Goal: Task Accomplishment & Management: Complete application form

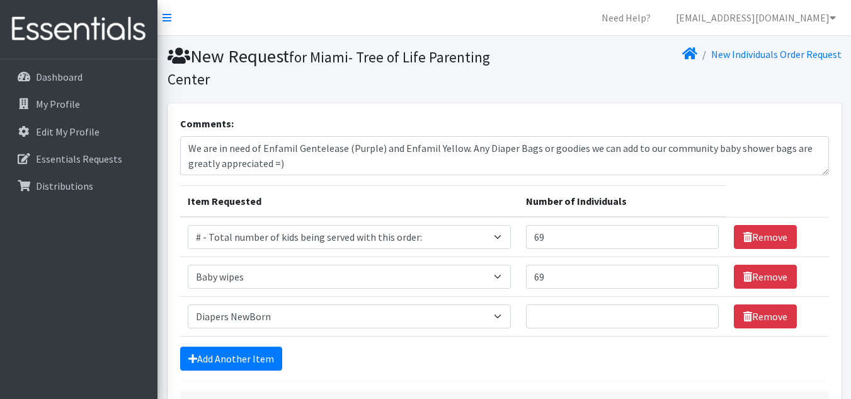
select select "10203"
select select "2649"
select select "2648"
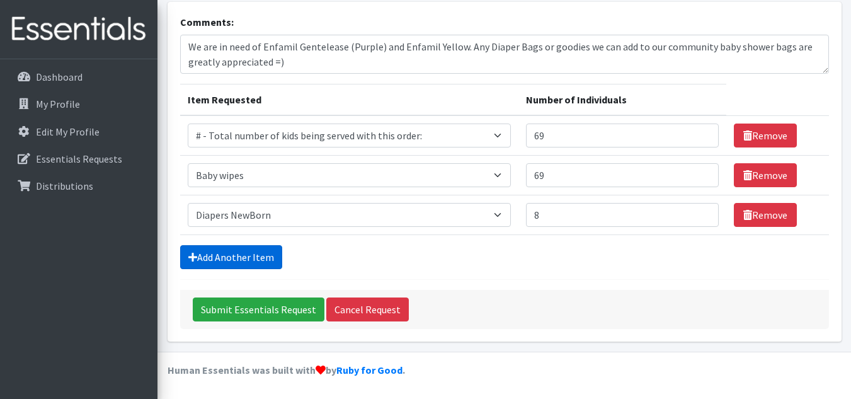
type input "8"
click at [264, 258] on link "Add Another Item" at bounding box center [231, 257] width 102 height 24
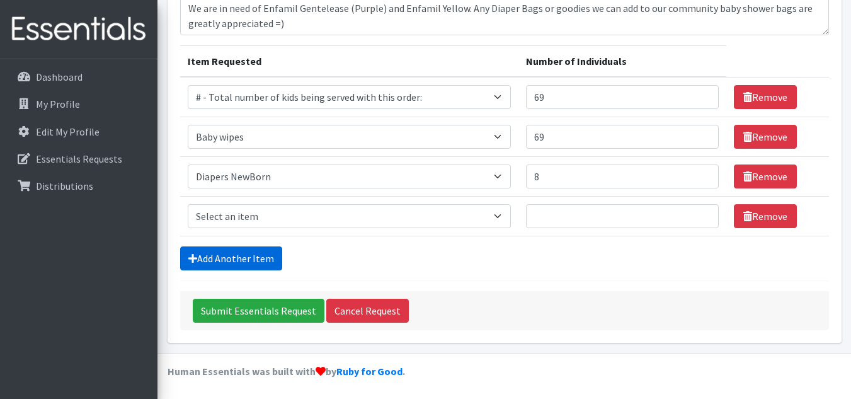
scroll to position [141, 0]
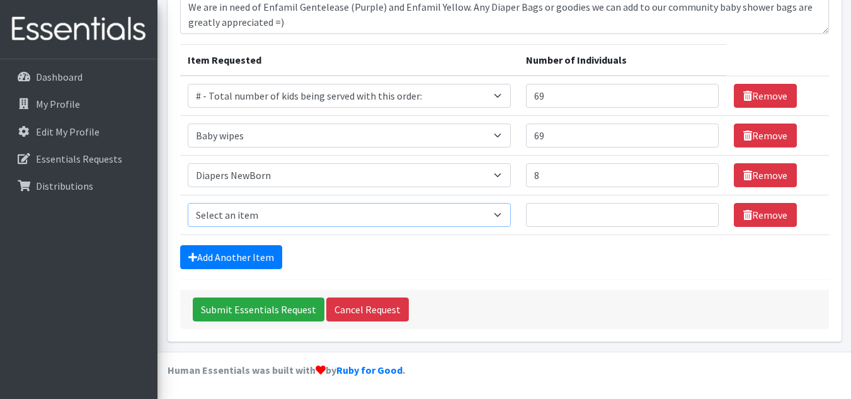
click at [285, 213] on select "Select an item # - Total number of kids being served with this order: Baby wipe…" at bounding box center [349, 215] width 323 height 24
select select "2665"
click at [188, 203] on select "Select an item # - Total number of kids being served with this order: Baby wipe…" at bounding box center [349, 215] width 323 height 24
click at [586, 216] on input "Number of Individuals" at bounding box center [622, 215] width 193 height 24
type input "10"
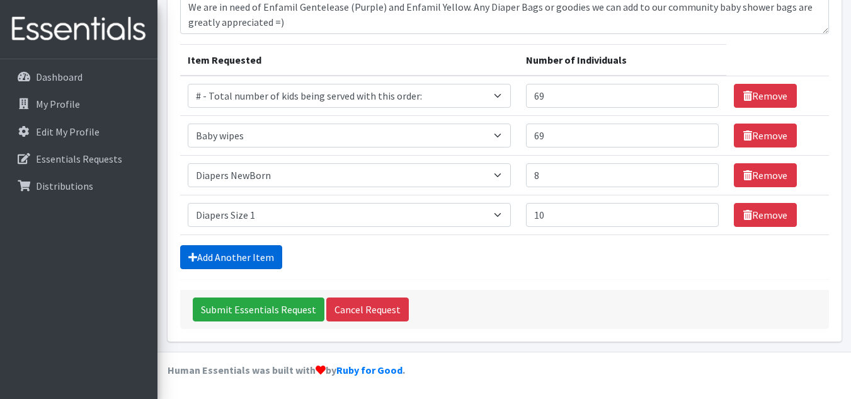
click at [224, 253] on link "Add Another Item" at bounding box center [231, 257] width 102 height 24
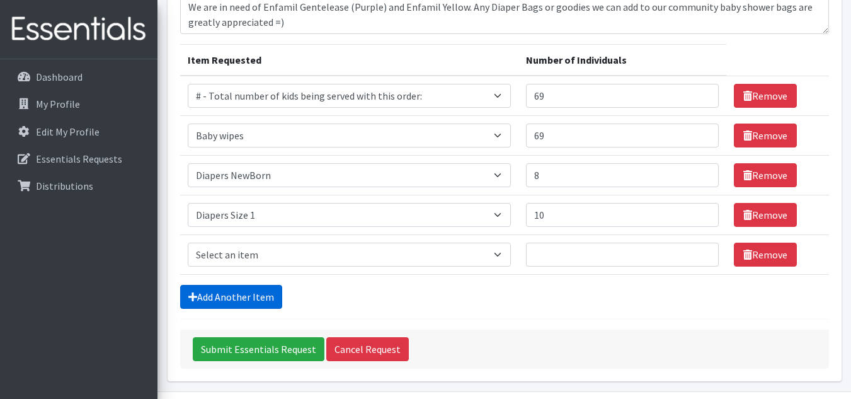
scroll to position [181, 0]
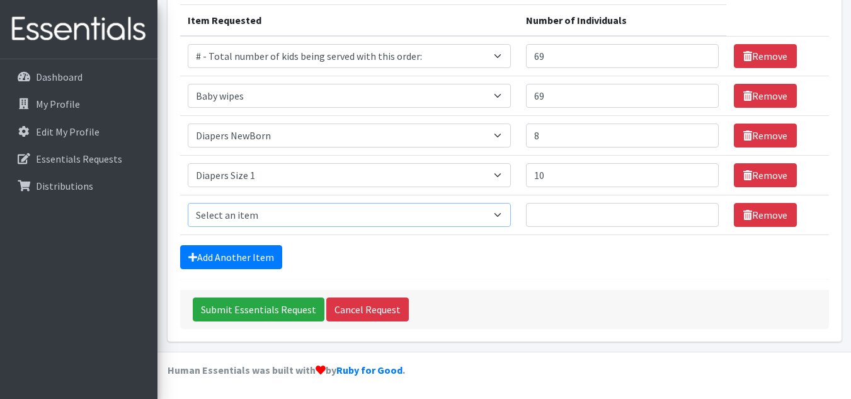
click at [228, 210] on select "Select an item # - Total number of kids being served with this order: Baby wipe…" at bounding box center [349, 215] width 323 height 24
select select "2668"
click at [188, 203] on select "Select an item # - Total number of kids being served with this order: Baby wipe…" at bounding box center [349, 215] width 323 height 24
click at [547, 224] on input "Number of Individuals" at bounding box center [622, 215] width 193 height 24
type input "8"
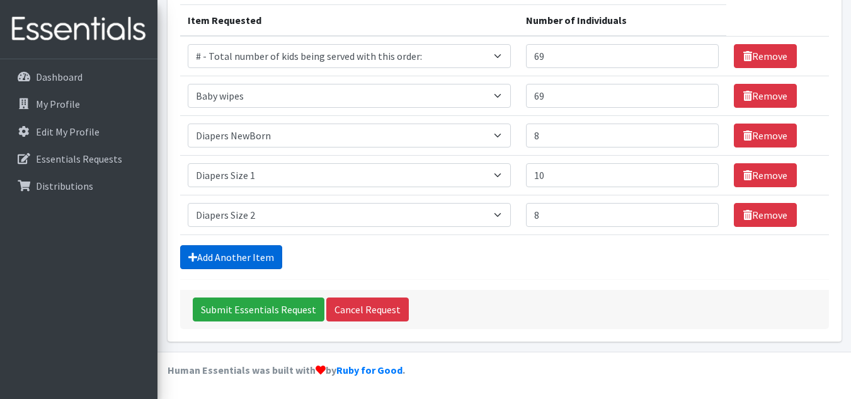
click at [257, 253] on link "Add Another Item" at bounding box center [231, 257] width 102 height 24
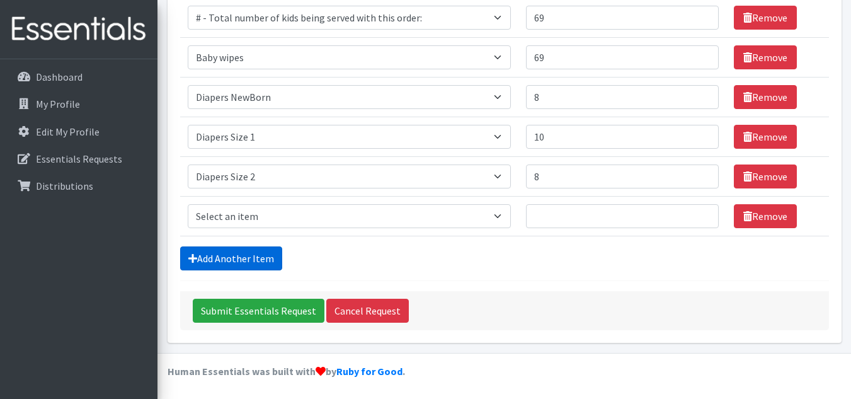
scroll to position [220, 0]
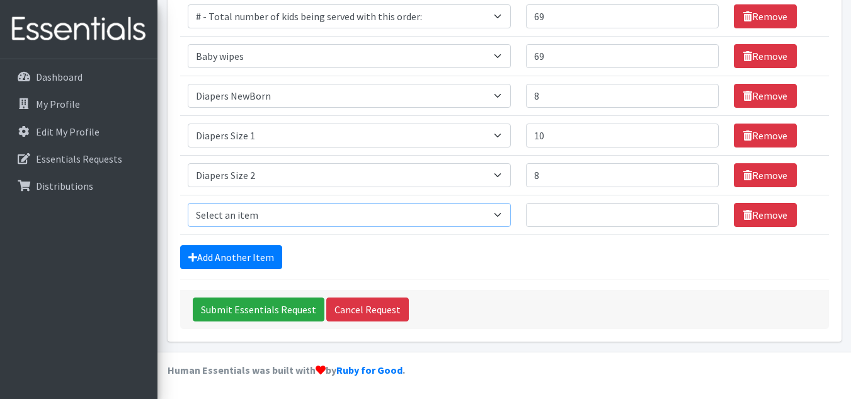
click at [283, 210] on select "Select an item # - Total number of kids being served with this order: Baby wipe…" at bounding box center [349, 215] width 323 height 24
select select "2655"
click at [188, 203] on select "Select an item # - Total number of kids being served with this order: Baby wipe…" at bounding box center [349, 215] width 323 height 24
click at [557, 222] on input "Number of Individuals" at bounding box center [622, 215] width 193 height 24
type input "10"
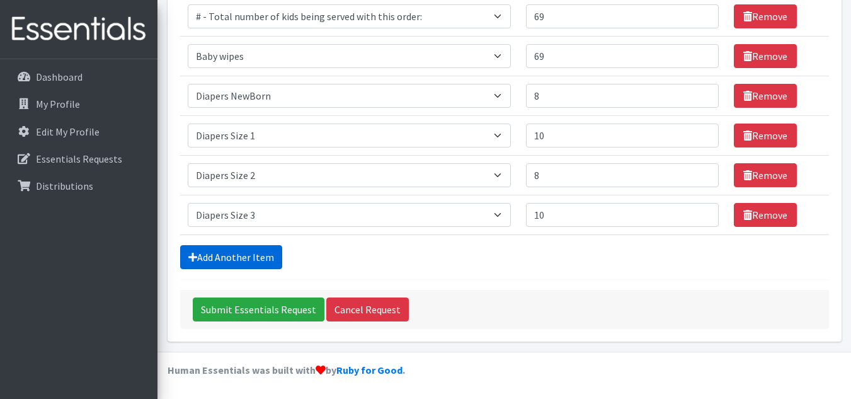
click at [230, 256] on link "Add Another Item" at bounding box center [231, 257] width 102 height 24
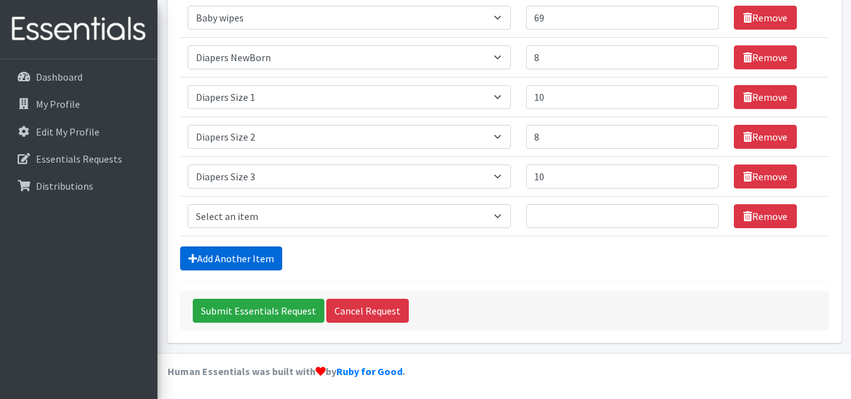
scroll to position [260, 0]
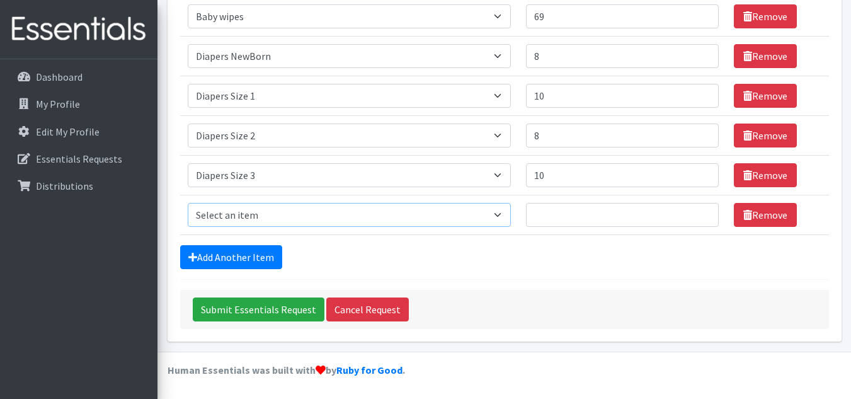
click at [215, 213] on select "Select an item # - Total number of kids being served with this order: Baby wipe…" at bounding box center [349, 215] width 323 height 24
select select "2661"
click at [188, 203] on select "Select an item # - Total number of kids being served with this order: Baby wipe…" at bounding box center [349, 215] width 323 height 24
click at [600, 215] on input "Number of Individuals" at bounding box center [622, 215] width 193 height 24
type input "8"
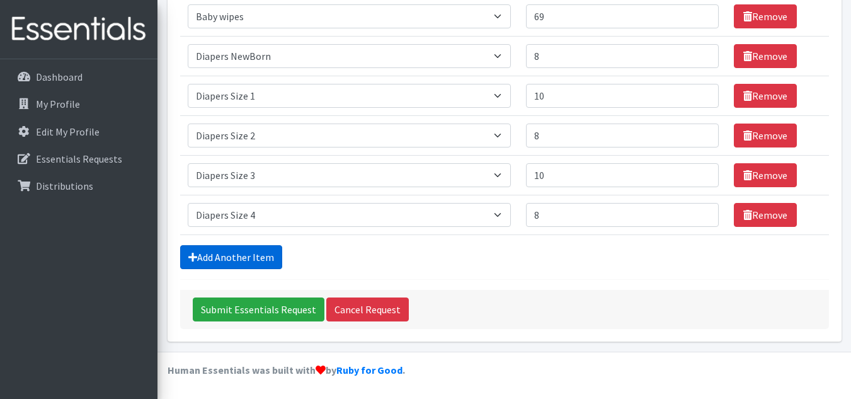
click at [219, 254] on link "Add Another Item" at bounding box center [231, 257] width 102 height 24
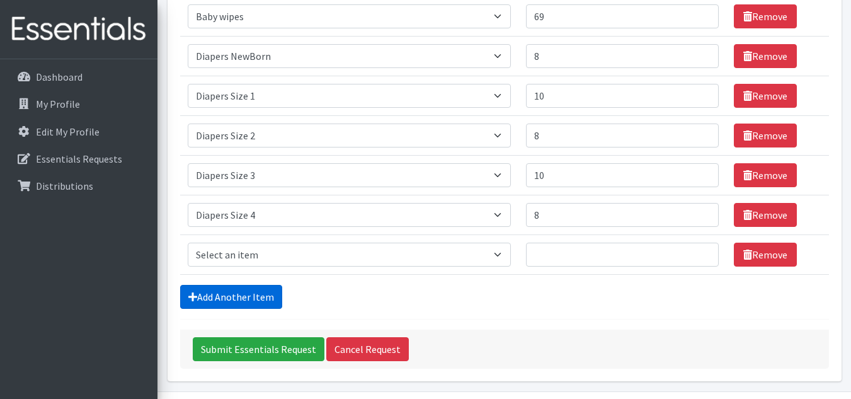
scroll to position [300, 0]
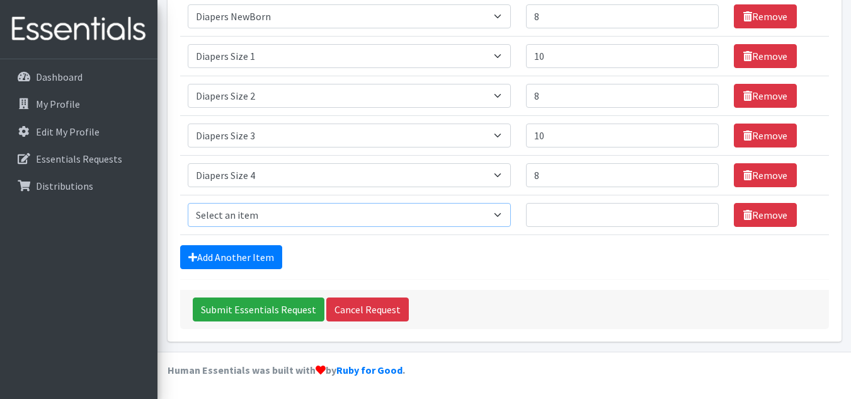
click at [283, 212] on select "Select an item # - Total number of kids being served with this order: Baby wipe…" at bounding box center [349, 215] width 323 height 24
select select "2652"
click at [188, 203] on select "Select an item # - Total number of kids being served with this order: Baby wipe…" at bounding box center [349, 215] width 323 height 24
click at [593, 208] on input "Number of Individuals" at bounding box center [622, 215] width 193 height 24
type input "10"
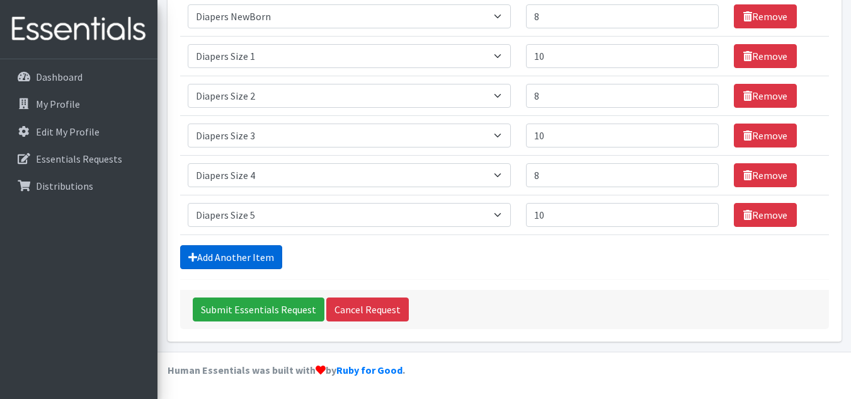
click at [251, 260] on link "Add Another Item" at bounding box center [231, 257] width 102 height 24
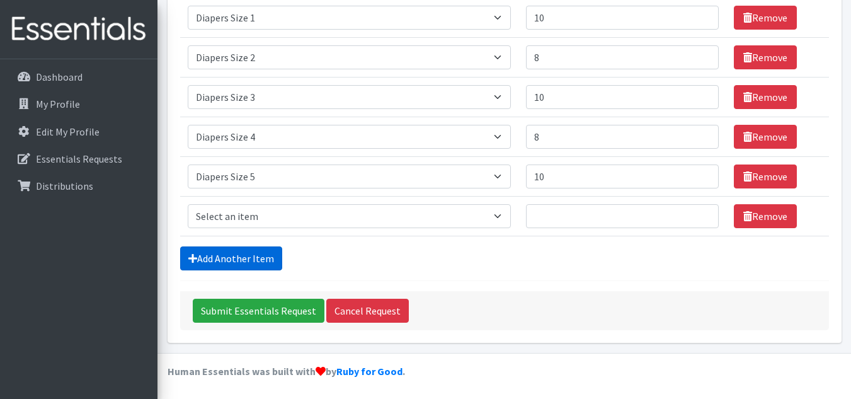
scroll to position [339, 0]
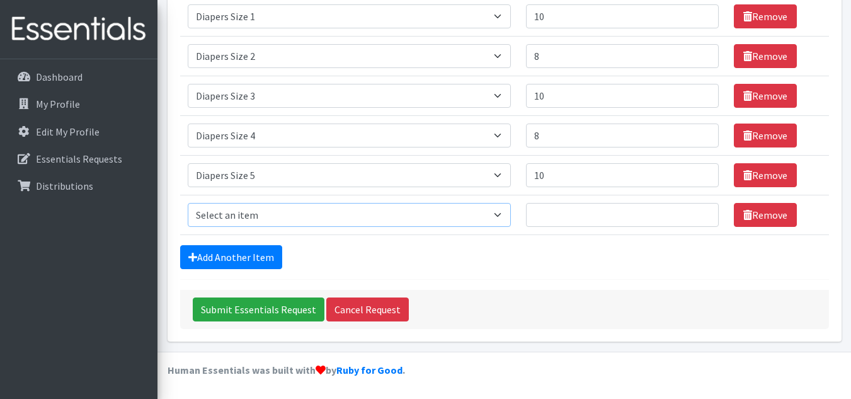
click at [307, 214] on select "Select an item # - Total number of kids being served with this order: Baby wipe…" at bounding box center [349, 215] width 323 height 24
select select "2674"
click at [188, 203] on select "Select an item # - Total number of kids being served with this order: Baby wipe…" at bounding box center [349, 215] width 323 height 24
click at [549, 222] on input "Number of Individuals" at bounding box center [622, 215] width 193 height 24
type input "10"
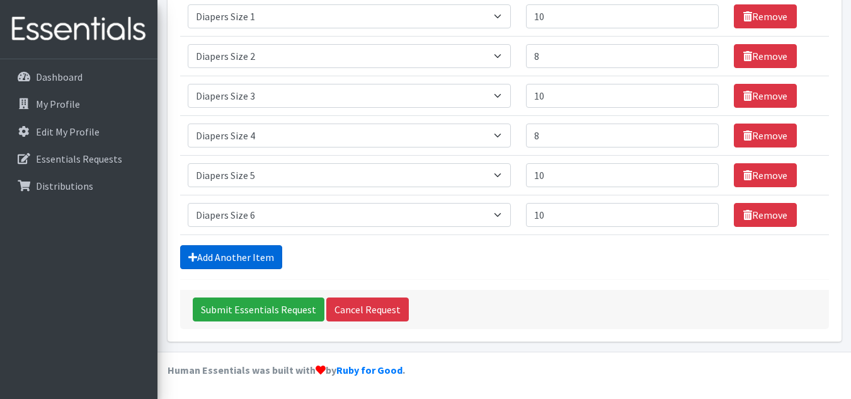
click at [213, 254] on link "Add Another Item" at bounding box center [231, 257] width 102 height 24
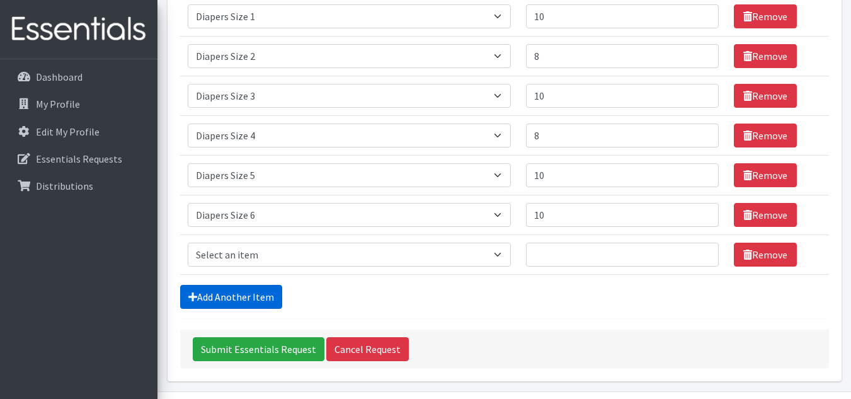
scroll to position [379, 0]
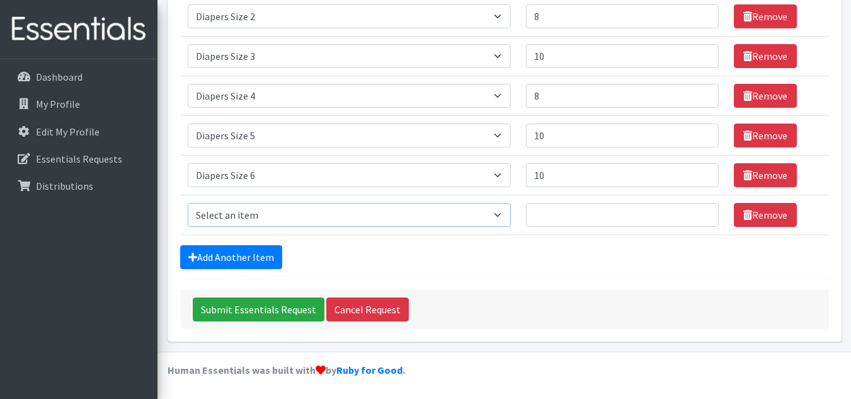
click at [261, 215] on select "Select an item # - Total number of kids being served with this order: Baby wipe…" at bounding box center [349, 215] width 323 height 24
select select "12644"
click at [188, 203] on select "Select an item # - Total number of kids being served with this order: Baby wipe…" at bounding box center [349, 215] width 323 height 24
click at [550, 210] on input "Number of Individuals" at bounding box center [622, 215] width 193 height 24
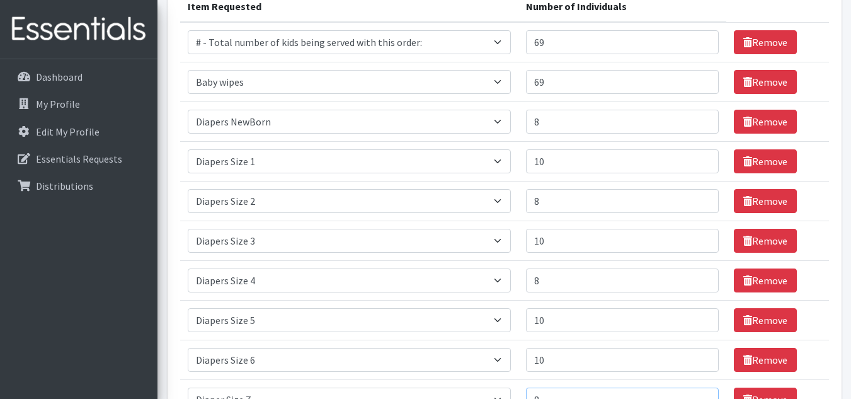
scroll to position [169, 0]
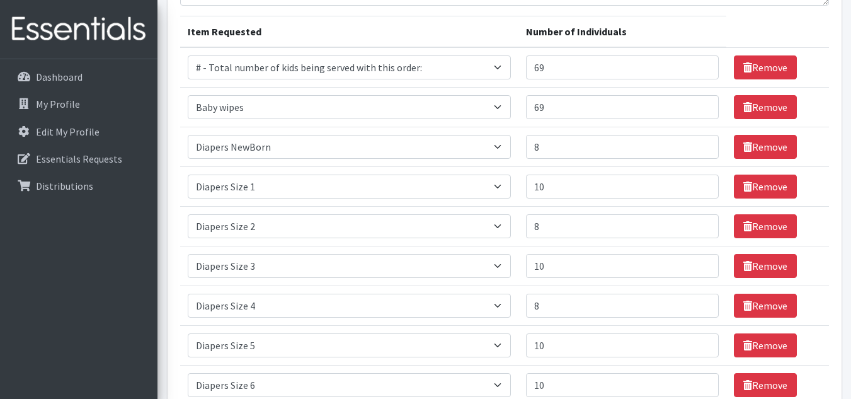
type input "8"
click at [554, 72] on input "69" at bounding box center [622, 67] width 193 height 24
type input "6"
type input "92"
click at [573, 100] on input "69" at bounding box center [622, 107] width 193 height 24
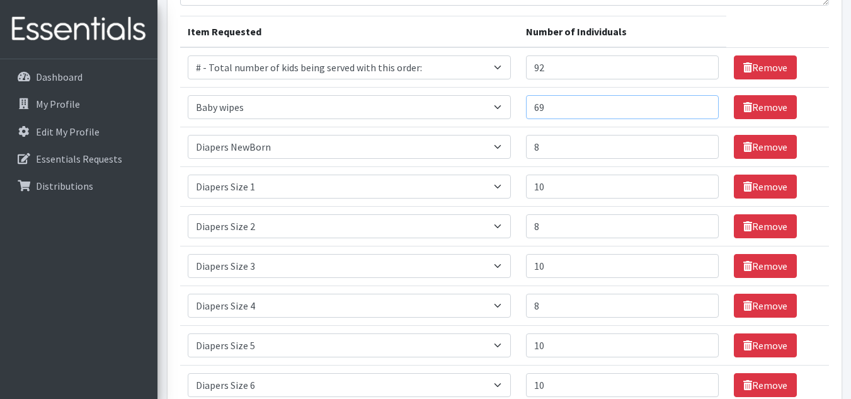
type input "6"
type input "92"
click at [703, 142] on input "9" at bounding box center [622, 147] width 193 height 24
type input "10"
click at [703, 142] on input "10" at bounding box center [622, 147] width 193 height 24
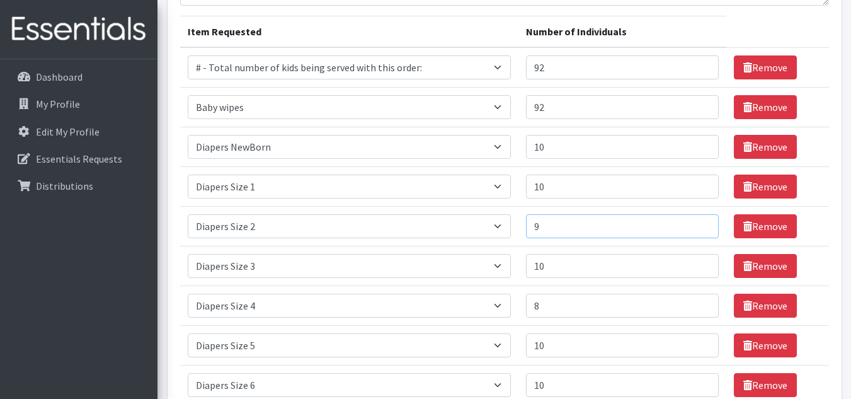
click at [702, 222] on input "9" at bounding box center [622, 226] width 193 height 24
type input "10"
click at [702, 222] on input "10" at bounding box center [622, 226] width 193 height 24
click at [700, 300] on input "9" at bounding box center [622, 306] width 193 height 24
type input "10"
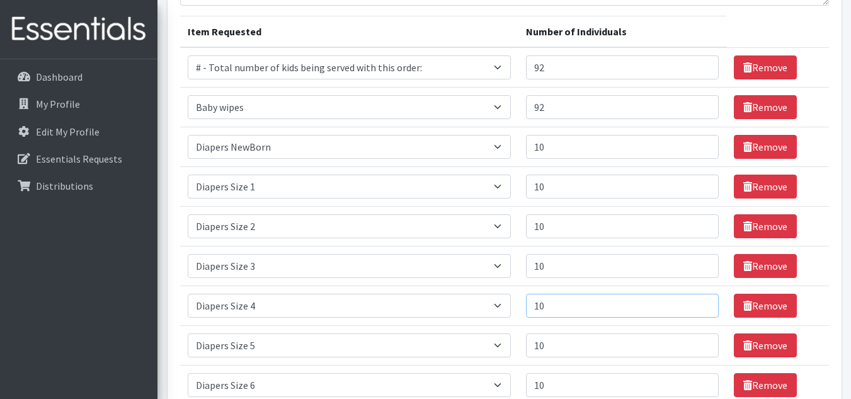
click at [700, 300] on input "10" at bounding box center [622, 306] width 193 height 24
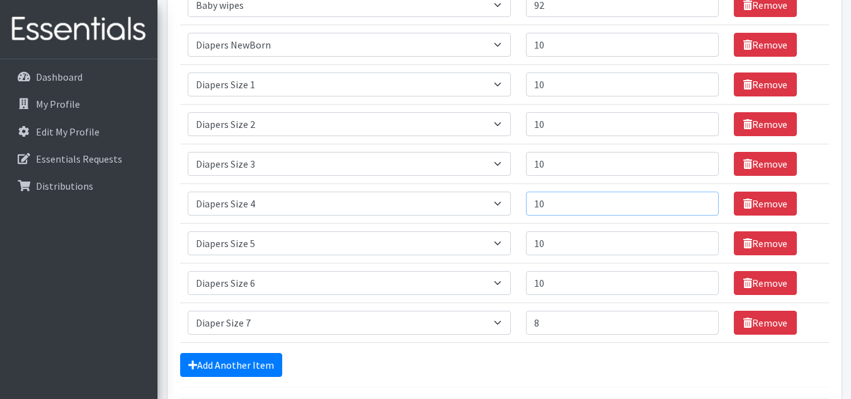
scroll to position [286, 0]
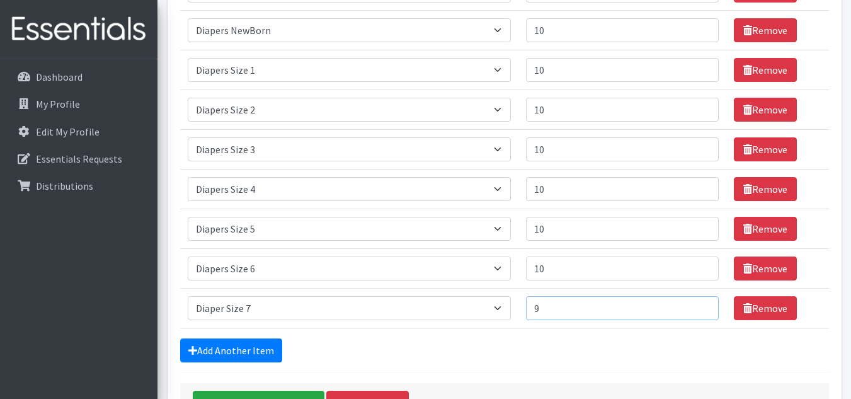
click at [702, 304] on input "9" at bounding box center [622, 308] width 193 height 24
type input "10"
click at [702, 304] on input "10" at bounding box center [622, 308] width 193 height 24
click at [232, 343] on link "Add Another Item" at bounding box center [231, 350] width 102 height 24
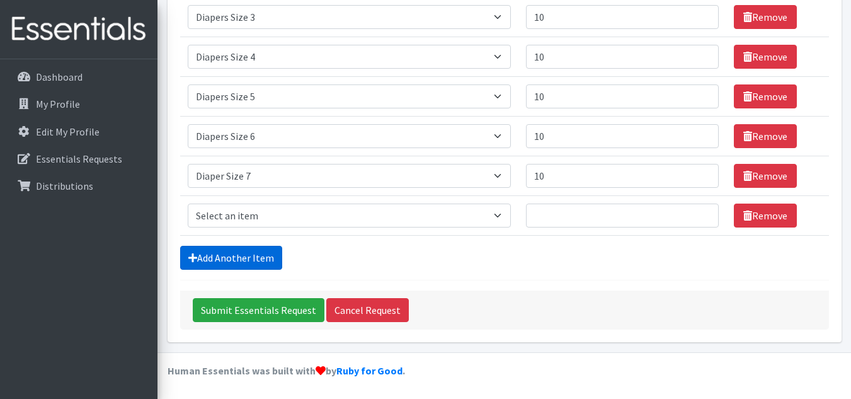
scroll to position [419, 0]
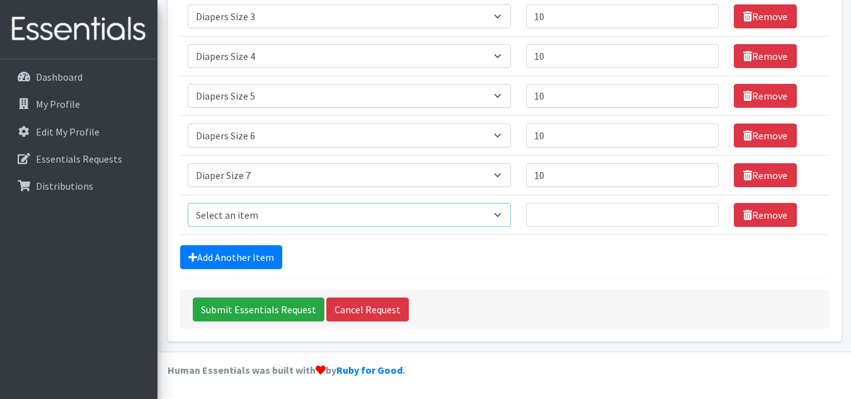
click at [261, 213] on select "Select an item # - Total number of kids being served with this order: Baby wipe…" at bounding box center [349, 215] width 323 height 24
select select "15229"
click at [188, 203] on select "Select an item # - Total number of kids being served with this order: Baby wipe…" at bounding box center [349, 215] width 323 height 24
click at [705, 214] on input "1" at bounding box center [622, 215] width 193 height 24
click at [705, 214] on input "2" at bounding box center [622, 215] width 193 height 24
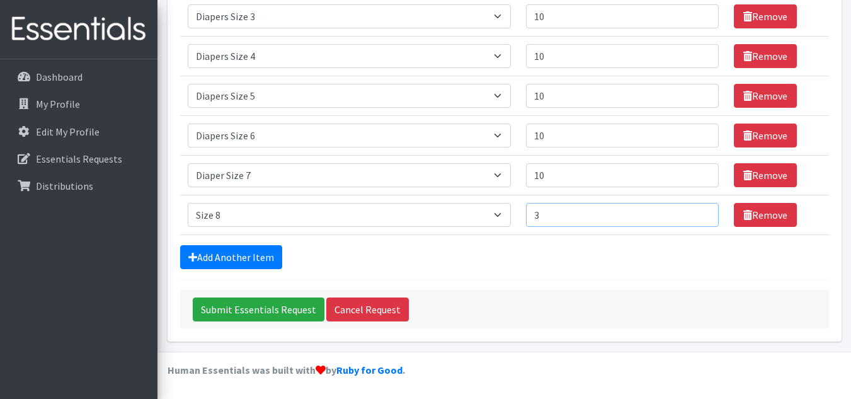
click at [705, 214] on input "3" at bounding box center [622, 215] width 193 height 24
click at [705, 214] on input "4" at bounding box center [622, 215] width 193 height 24
click at [705, 214] on input "5" at bounding box center [622, 215] width 193 height 24
click at [705, 214] on input "6" at bounding box center [622, 215] width 193 height 24
click at [705, 214] on input "7" at bounding box center [622, 215] width 193 height 24
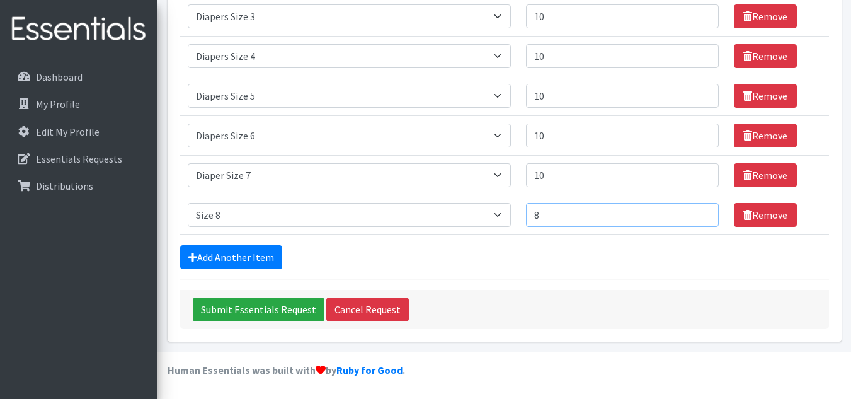
click at [705, 214] on input "8" at bounding box center [622, 215] width 193 height 24
click at [702, 211] on input "9" at bounding box center [622, 215] width 193 height 24
type input "10"
click at [702, 211] on input "10" at bounding box center [622, 215] width 193 height 24
click at [704, 178] on input "9" at bounding box center [622, 175] width 193 height 24
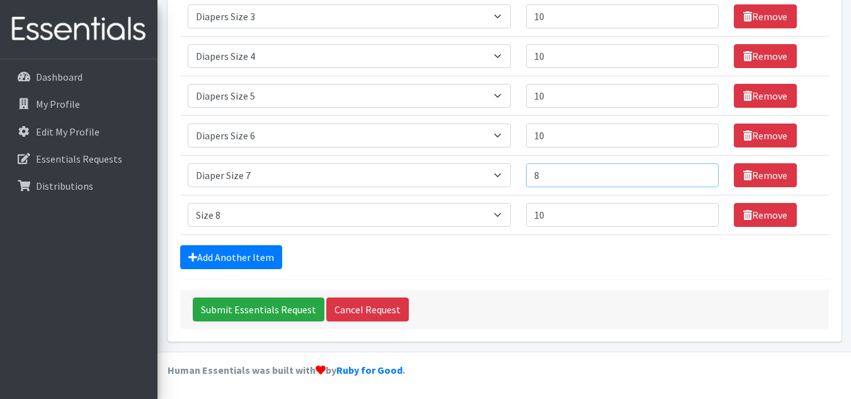
click at [704, 178] on input "8" at bounding box center [622, 175] width 193 height 24
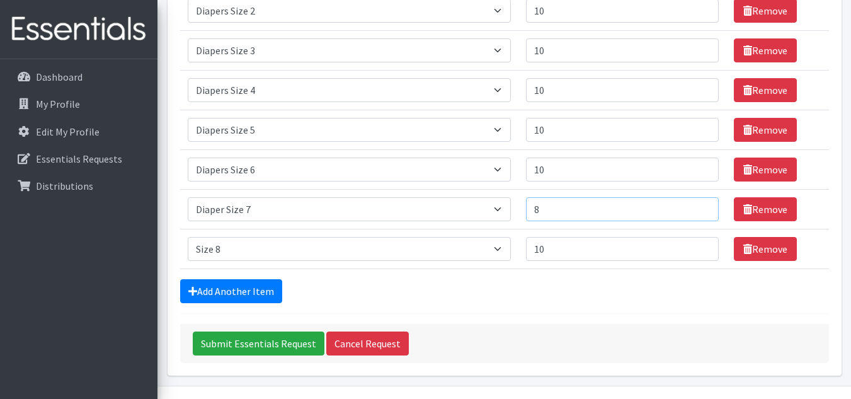
scroll to position [386, 0]
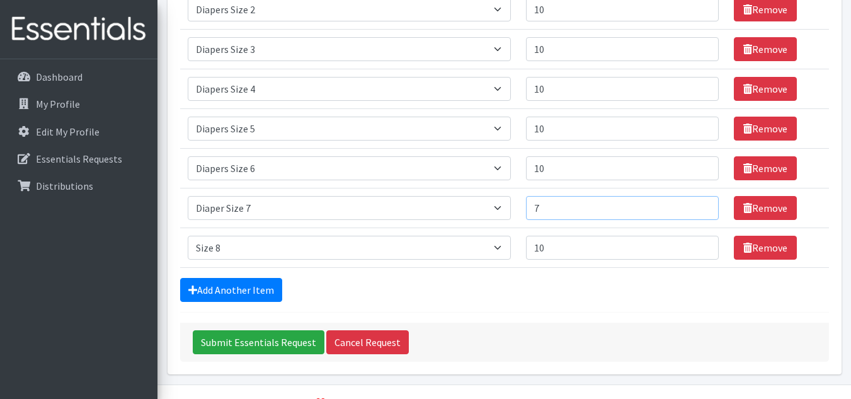
click at [703, 212] on input "7" at bounding box center [622, 208] width 193 height 24
type input "6"
click at [703, 212] on input "6" at bounding box center [622, 208] width 193 height 24
click at [269, 283] on link "Add Another Item" at bounding box center [231, 290] width 102 height 24
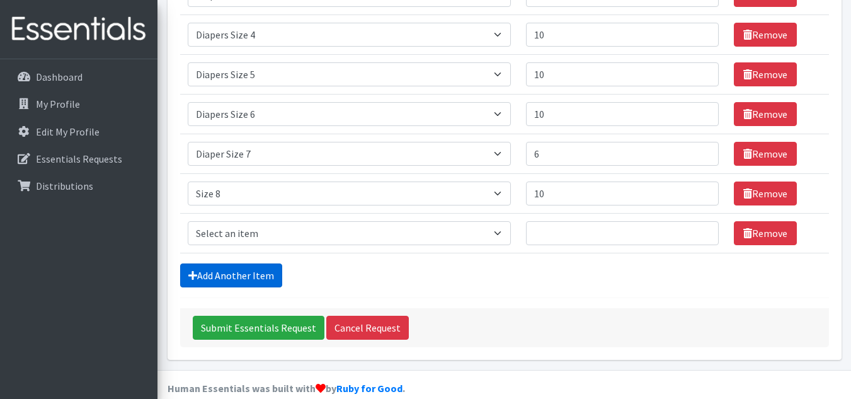
scroll to position [459, 0]
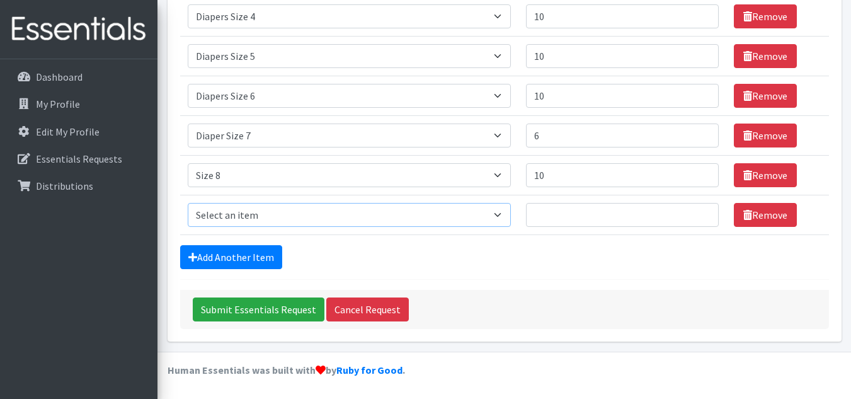
click at [260, 215] on select "Select an item # - Total number of kids being served with this order: Baby wipe…" at bounding box center [349, 215] width 323 height 24
select select "2644"
click at [188, 203] on select "Select an item # - Total number of kids being served with this order: Baby wipe…" at bounding box center [349, 215] width 323 height 24
click at [700, 209] on input "1" at bounding box center [622, 215] width 193 height 24
click at [700, 210] on input "2" at bounding box center [622, 215] width 193 height 24
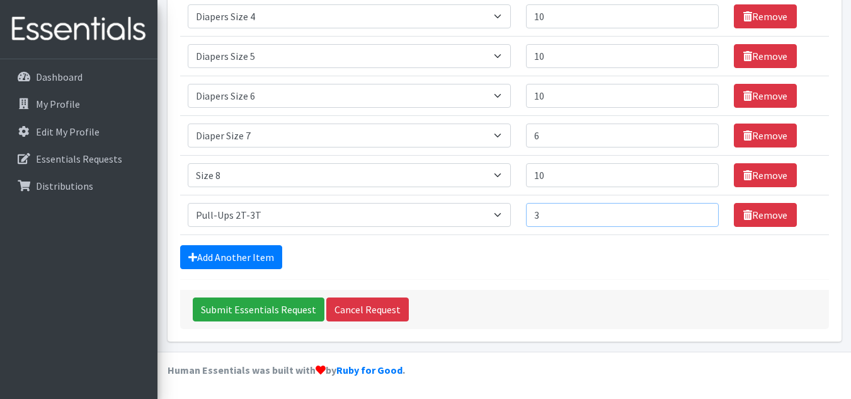
click at [700, 210] on input "3" at bounding box center [622, 215] width 193 height 24
type input "4"
click at [700, 210] on input "4" at bounding box center [622, 215] width 193 height 24
click at [258, 259] on link "Add Another Item" at bounding box center [231, 257] width 102 height 24
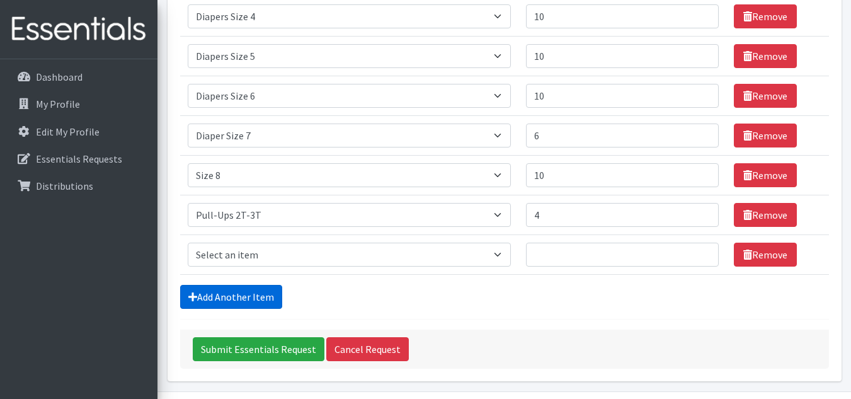
scroll to position [498, 0]
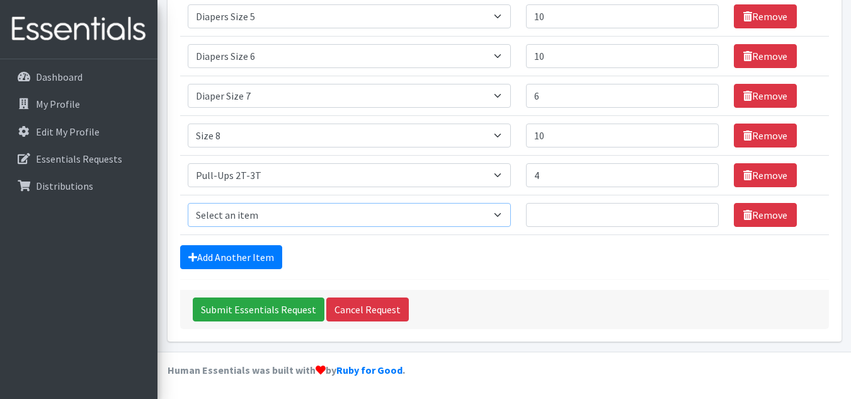
click at [293, 217] on select "Select an item # - Total number of kids being served with this order: Baby wipe…" at bounding box center [349, 215] width 323 height 24
select select "2679"
click at [188, 203] on select "Select an item # - Total number of kids being served with this order: Baby wipe…" at bounding box center [349, 215] width 323 height 24
click at [697, 210] on input "1" at bounding box center [622, 215] width 193 height 24
click at [697, 210] on input "2" at bounding box center [622, 215] width 193 height 24
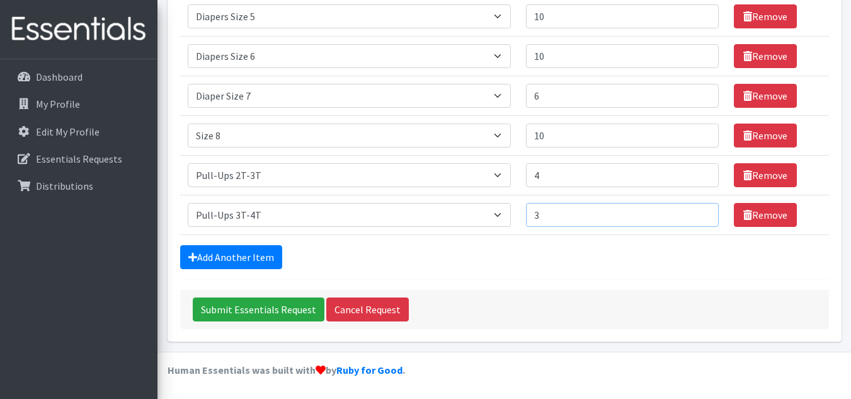
click at [697, 210] on input "3" at bounding box center [622, 215] width 193 height 24
type input "4"
click at [697, 210] on input "4" at bounding box center [622, 215] width 193 height 24
click at [251, 249] on link "Add Another Item" at bounding box center [231, 257] width 102 height 24
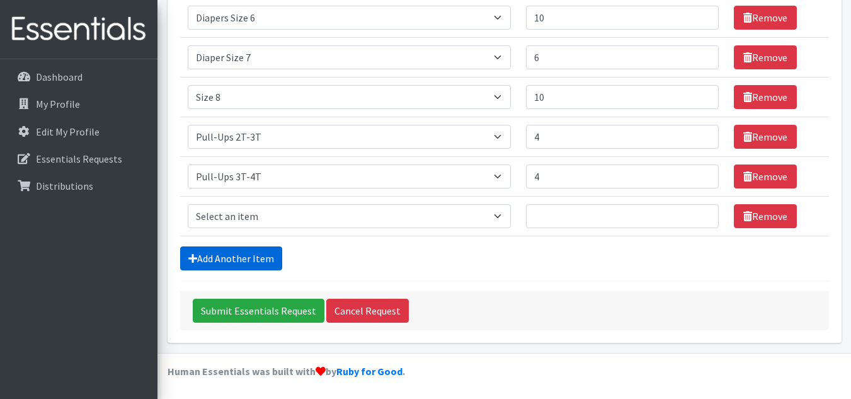
scroll to position [538, 0]
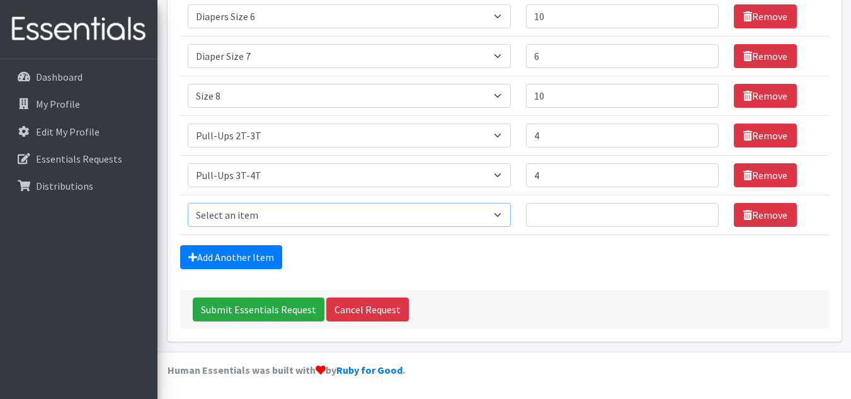
click at [321, 216] on select "Select an item # - Total number of kids being served with this order: Baby wipe…" at bounding box center [349, 215] width 323 height 24
select select "2680"
click at [188, 203] on select "Select an item # - Total number of kids being served with this order: Baby wipe…" at bounding box center [349, 215] width 323 height 24
click at [705, 210] on input "1" at bounding box center [622, 215] width 193 height 24
type input "2"
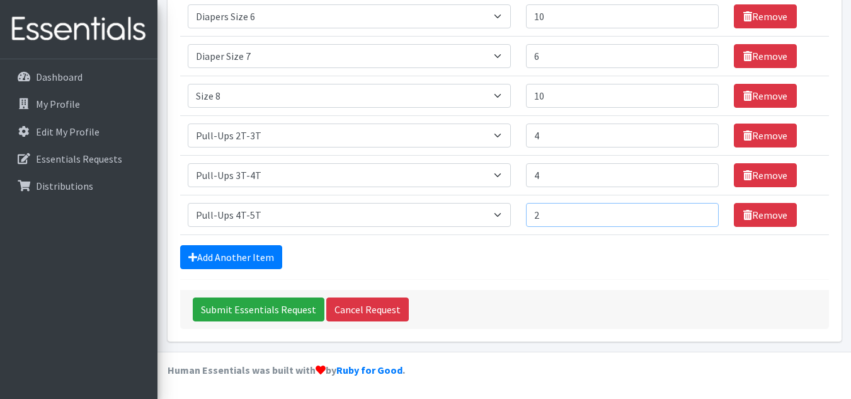
click at [702, 210] on input "2" at bounding box center [622, 215] width 193 height 24
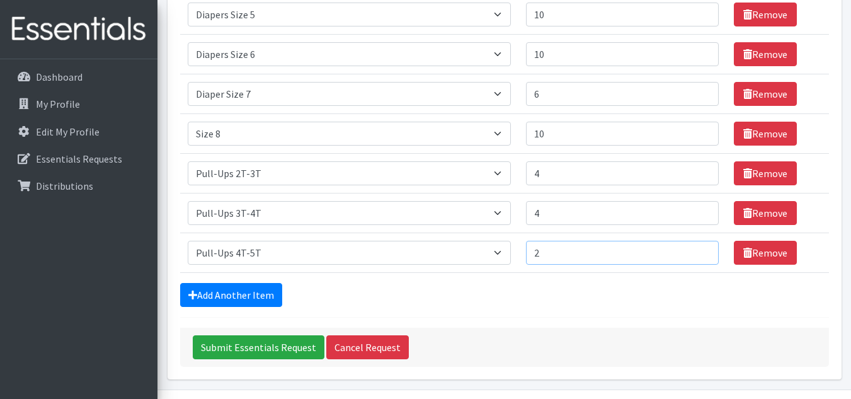
scroll to position [505, 0]
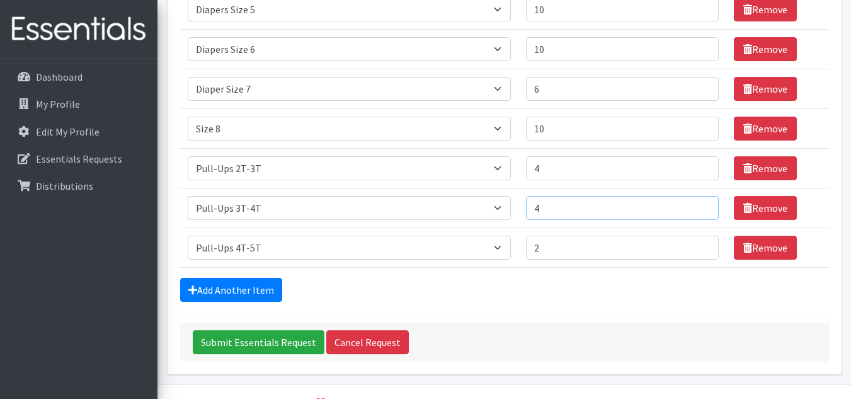
click at [692, 212] on input "4" at bounding box center [622, 208] width 193 height 24
type input "3"
click at [705, 214] on input "3" at bounding box center [622, 208] width 193 height 24
click at [678, 164] on input "4" at bounding box center [622, 168] width 193 height 24
click at [705, 174] on input "3" at bounding box center [622, 168] width 193 height 24
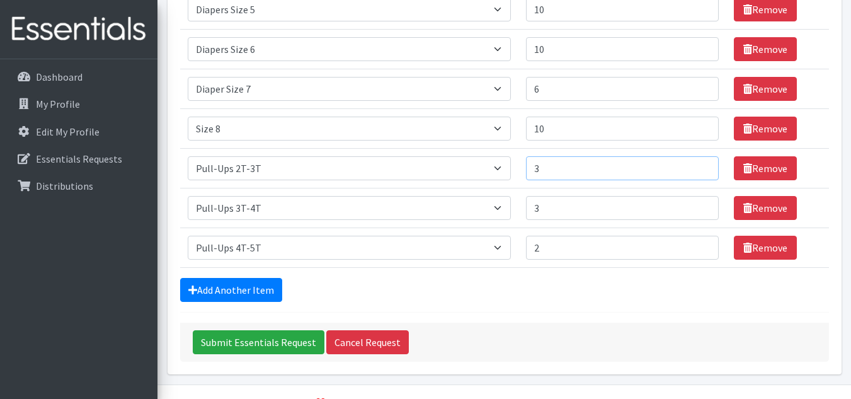
type input "2"
click at [702, 174] on input "2" at bounding box center [622, 168] width 193 height 24
click at [675, 208] on input "3" at bounding box center [622, 208] width 193 height 24
click at [687, 123] on input "10" at bounding box center [622, 129] width 193 height 24
type input "9"
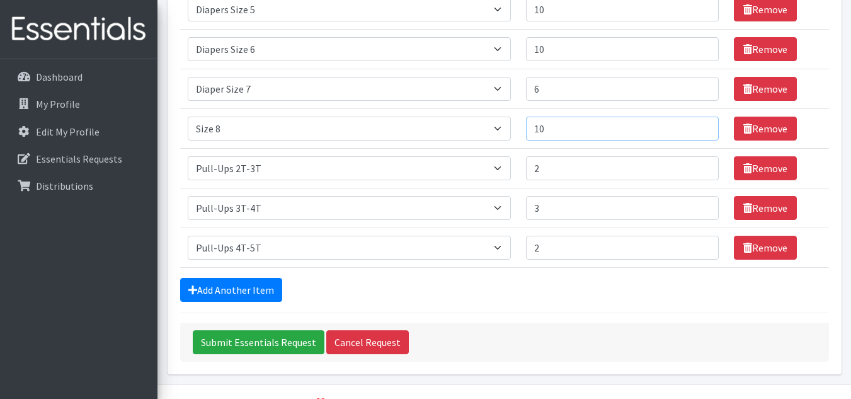
click at [700, 132] on input "9" at bounding box center [622, 129] width 193 height 24
type input "9"
click at [701, 53] on input "9" at bounding box center [622, 49] width 193 height 24
type input "3"
click at [701, 163] on input "3" at bounding box center [622, 168] width 193 height 24
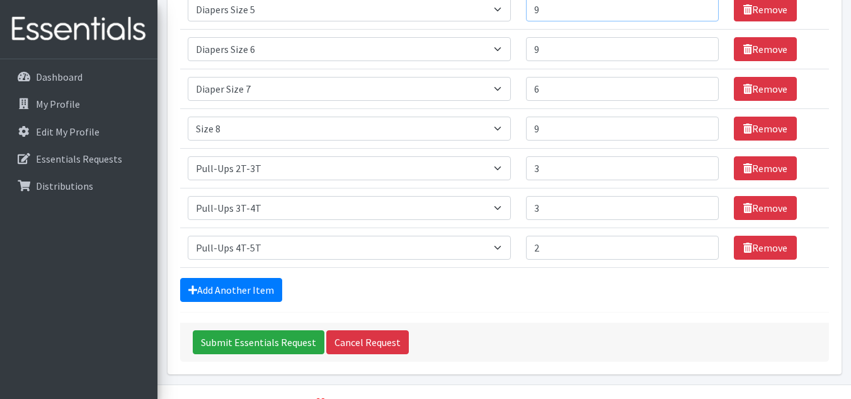
type input "9"
click at [701, 15] on input "9" at bounding box center [622, 9] width 193 height 24
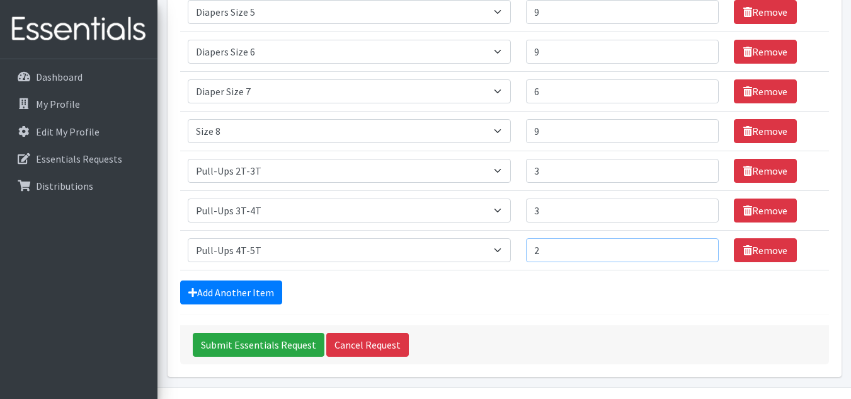
click at [700, 241] on input "2" at bounding box center [622, 250] width 193 height 24
click at [701, 248] on input "3" at bounding box center [622, 250] width 193 height 24
click at [700, 246] on input "4" at bounding box center [622, 250] width 193 height 24
type input "3"
click at [699, 251] on input "3" at bounding box center [622, 250] width 193 height 24
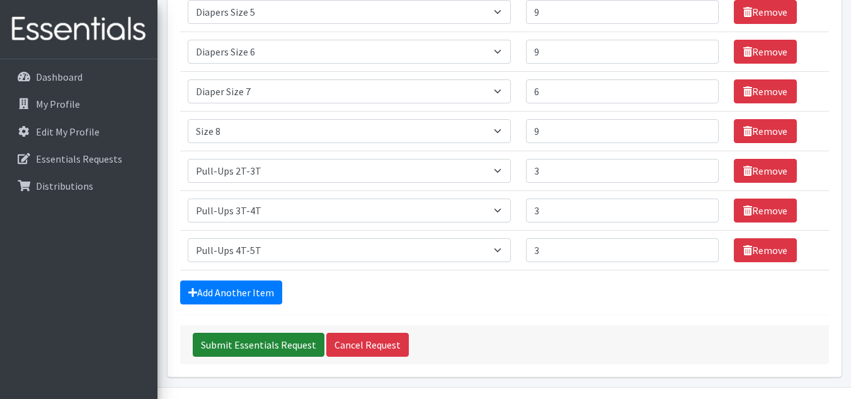
click at [260, 350] on input "Submit Essentials Request" at bounding box center [259, 345] width 132 height 24
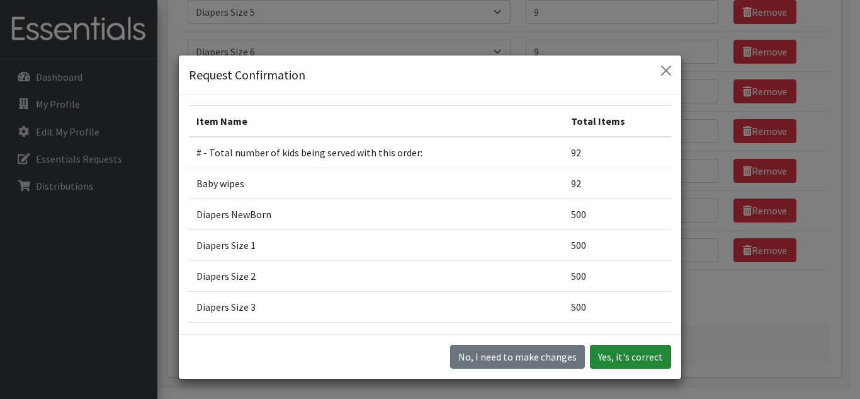
click at [638, 361] on button "Yes, it's correct" at bounding box center [630, 357] width 81 height 24
